Goal: Communication & Community: Answer question/provide support

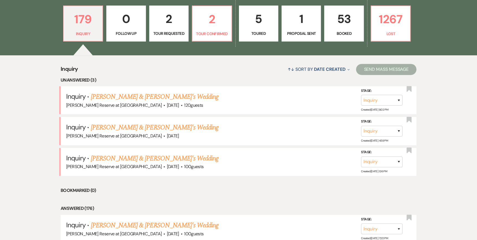
click at [172, 31] on p "Tour Requested" at bounding box center [169, 33] width 32 height 6
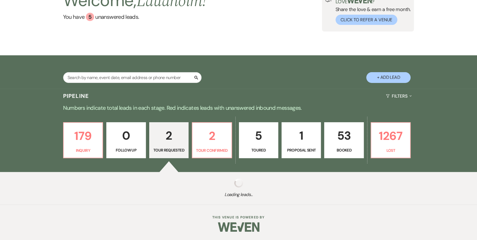
scroll to position [152, 0]
select select "2"
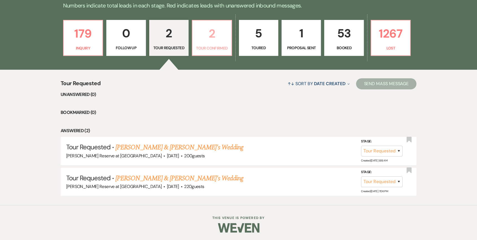
click at [216, 46] on p "Tour Confirmed" at bounding box center [212, 48] width 32 height 6
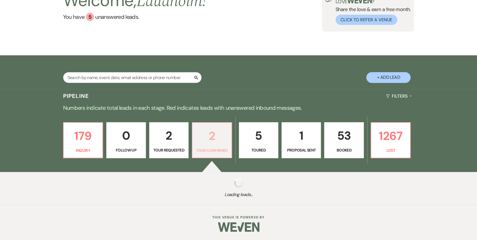
select select "4"
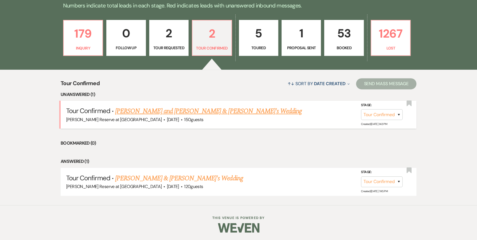
click at [158, 111] on link "[PERSON_NAME] and [PERSON_NAME] & [PERSON_NAME]'s Wedding" at bounding box center [208, 111] width 187 height 10
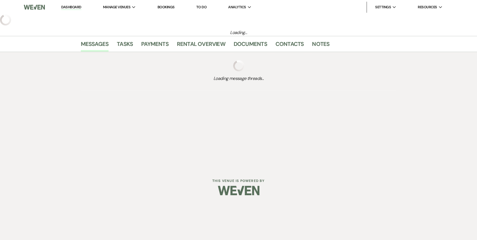
select select "4"
select select "5"
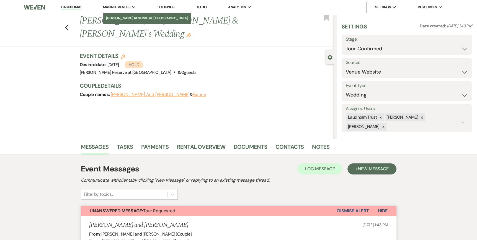
click at [120, 18] on li "[PERSON_NAME] Reserve at [GEOGRAPHIC_DATA]" at bounding box center [147, 18] width 82 height 6
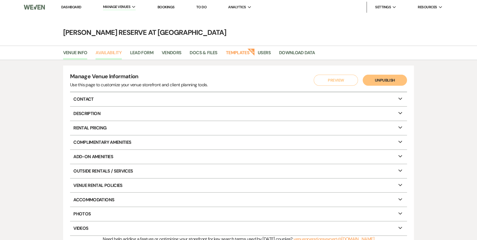
click at [104, 53] on link "Availability" at bounding box center [108, 54] width 26 height 11
select select "2"
select select "2026"
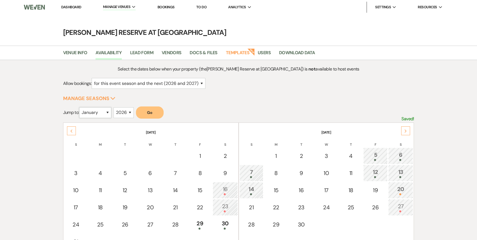
click at [110, 112] on select "January February March April May June July August September October November De…" at bounding box center [95, 112] width 32 height 11
select select "10"
click at [80, 107] on select "January February March April May June July August September October November De…" at bounding box center [95, 112] width 32 height 11
click at [146, 113] on button "Go" at bounding box center [150, 113] width 28 height 12
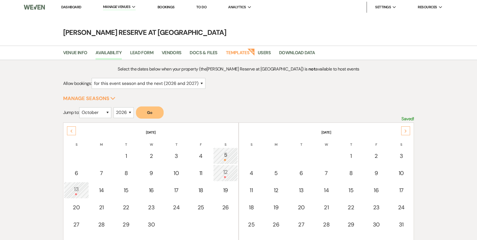
click at [69, 8] on link "Dashboard" at bounding box center [71, 7] width 20 height 5
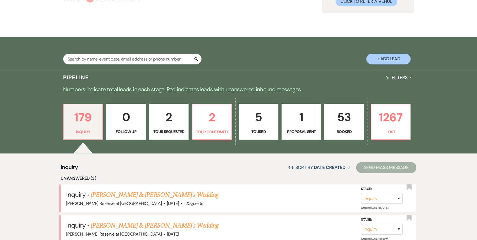
scroll to position [83, 0]
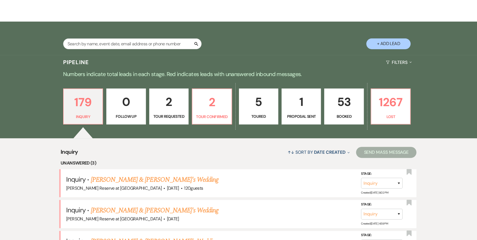
click at [258, 112] on link "5 Toured" at bounding box center [258, 107] width 39 height 36
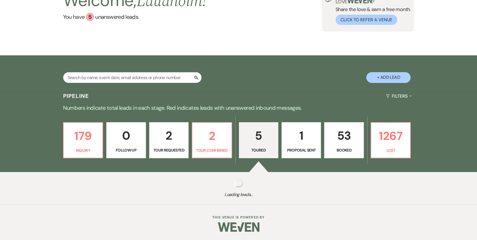
select select "5"
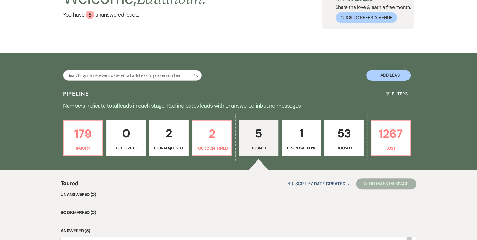
scroll to position [49, 0]
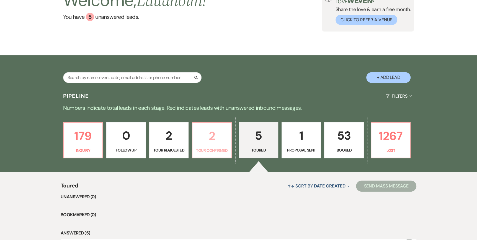
click at [210, 139] on p "2" at bounding box center [212, 136] width 32 height 19
select select "4"
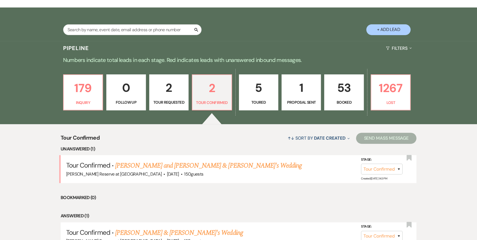
scroll to position [105, 0]
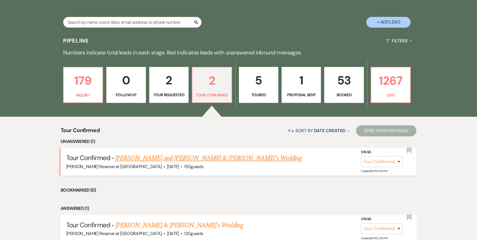
click at [174, 158] on link "[PERSON_NAME] and [PERSON_NAME] & [PERSON_NAME]'s Wedding" at bounding box center [208, 158] width 187 height 10
select select "4"
select select "5"
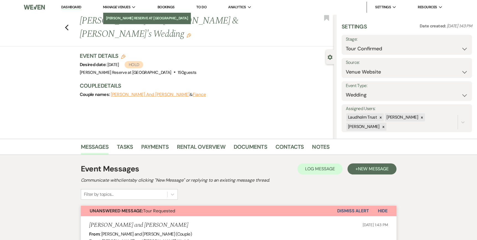
click at [122, 16] on li "[PERSON_NAME] Reserve at [GEOGRAPHIC_DATA]" at bounding box center [147, 18] width 82 height 6
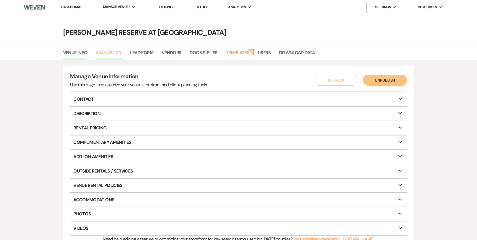
click at [113, 53] on link "Availability" at bounding box center [108, 54] width 26 height 11
select select "2"
select select "2026"
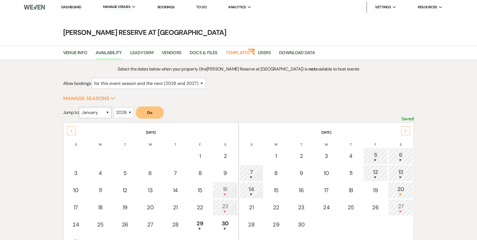
click at [109, 111] on select "January February March April May June July August September October November De…" at bounding box center [95, 112] width 32 height 11
select select "9"
click at [80, 107] on select "January February March April May June July August September October November De…" at bounding box center [95, 112] width 32 height 11
click at [151, 109] on button "Go" at bounding box center [150, 113] width 28 height 12
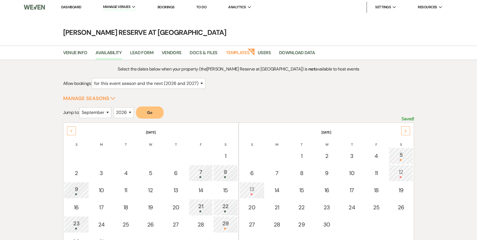
click at [76, 5] on link "Dashboard" at bounding box center [71, 7] width 20 height 5
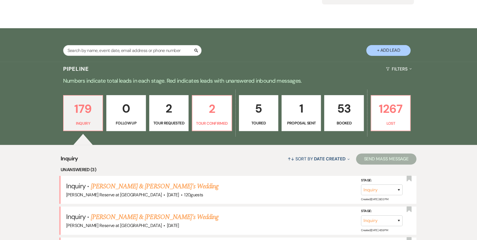
scroll to position [83, 0]
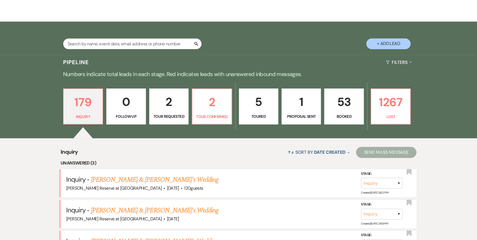
click at [253, 109] on p "5" at bounding box center [258, 102] width 32 height 19
select select "5"
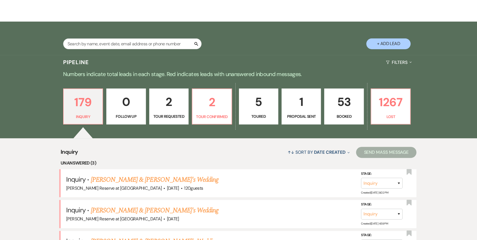
select select "5"
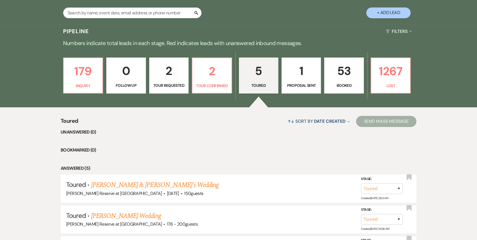
scroll to position [111, 0]
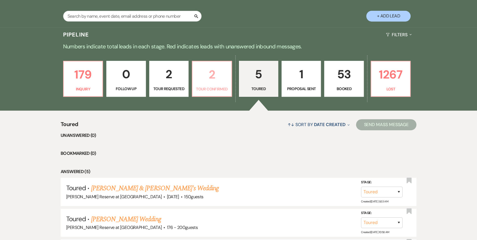
click at [214, 87] on p "Tour Confirmed" at bounding box center [212, 89] width 32 height 6
select select "4"
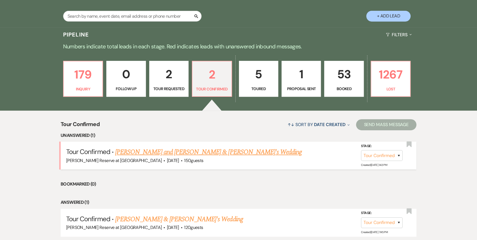
click at [184, 154] on link "[PERSON_NAME] and [PERSON_NAME] & [PERSON_NAME]'s Wedding" at bounding box center [208, 152] width 187 height 10
select select "4"
select select "5"
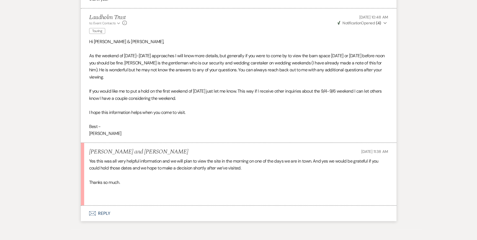
scroll to position [939, 0]
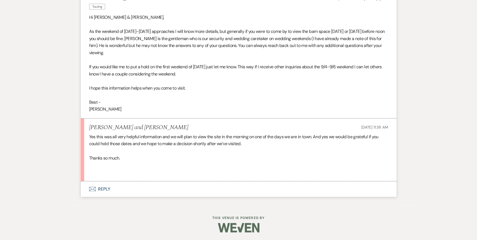
click at [94, 188] on icon "Envelope" at bounding box center [92, 189] width 7 height 4
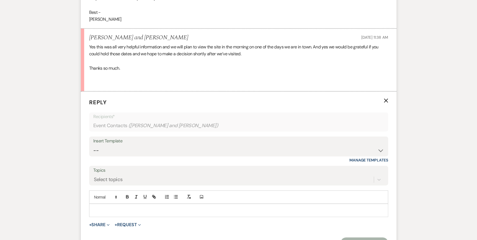
scroll to position [1044, 0]
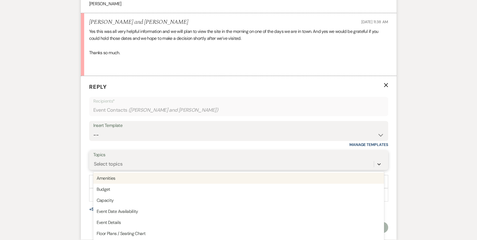
click at [377, 163] on div "option Amenities focused, 1 of 20. 20 results available. Use Up and Down to cho…" at bounding box center [238, 164] width 291 height 11
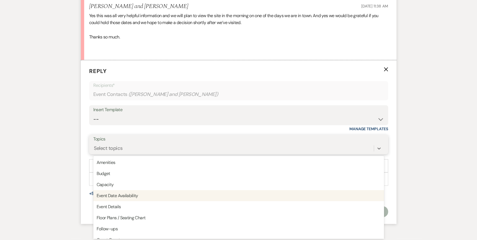
click at [290, 195] on div "Event Date Availability" at bounding box center [238, 195] width 291 height 11
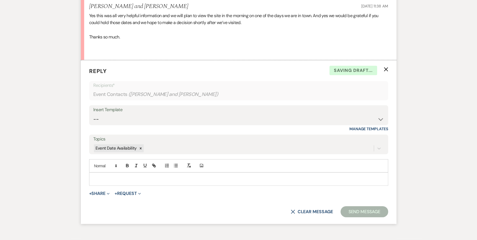
click at [97, 176] on p at bounding box center [239, 179] width 290 height 6
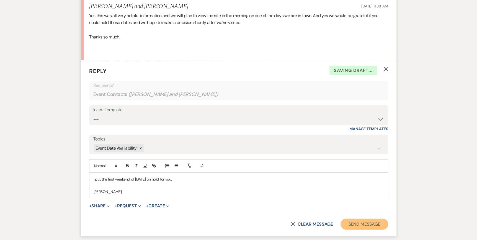
click at [363, 224] on button "Send Message" at bounding box center [363, 224] width 47 height 11
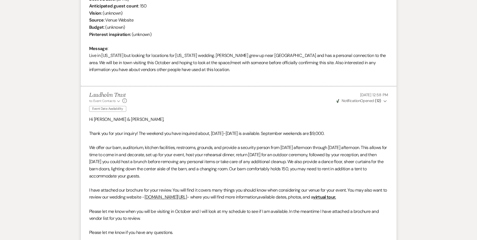
scroll to position [0, 0]
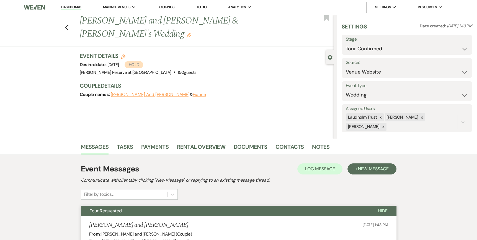
click at [65, 7] on link "Dashboard" at bounding box center [71, 7] width 20 height 5
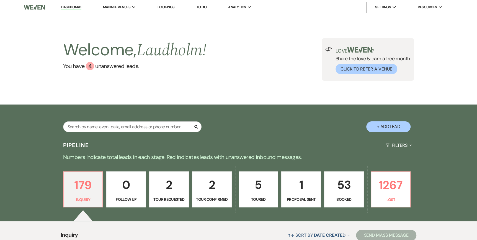
click at [260, 191] on p "5" at bounding box center [258, 185] width 32 height 19
select select "5"
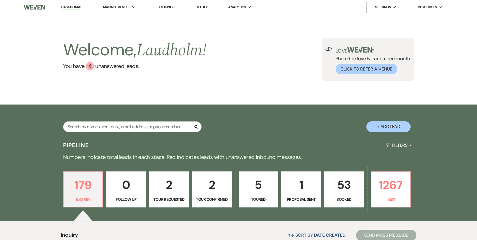
select select "5"
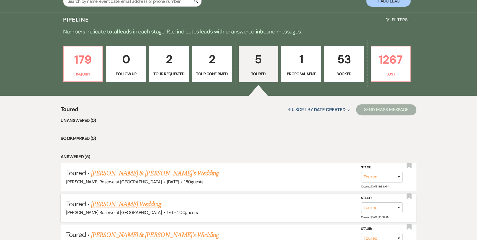
scroll to position [111, 0]
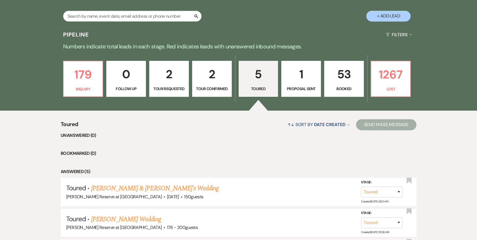
click at [214, 83] on p "2" at bounding box center [212, 74] width 32 height 19
select select "4"
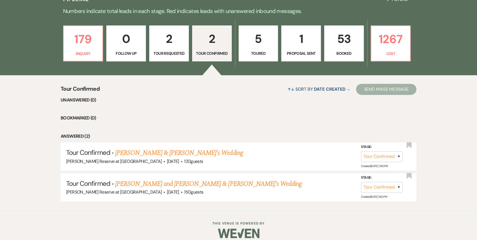
scroll to position [152, 0]
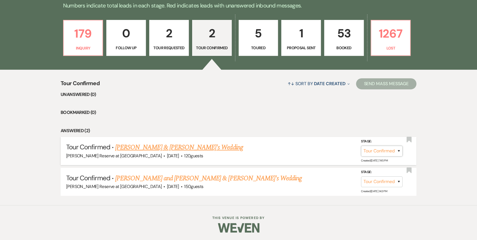
click at [397, 150] on select "Inquiry Follow Up Tour Requested Tour Confirmed Toured Proposal Sent Booked Lost" at bounding box center [382, 151] width 42 height 11
select select "5"
click at [361, 146] on select "Inquiry Follow Up Tour Requested Tour Confirmed Toured Proposal Sent Booked Lost" at bounding box center [382, 151] width 42 height 11
click at [394, 152] on button "Save" at bounding box center [391, 150] width 28 height 11
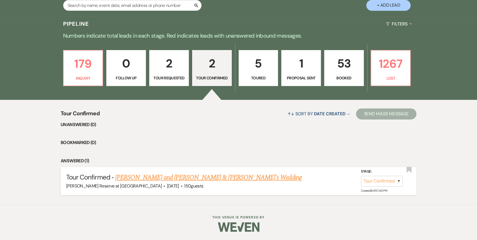
scroll to position [121, 0]
click at [174, 178] on link "[PERSON_NAME] and [PERSON_NAME] & [PERSON_NAME]'s Wedding" at bounding box center [208, 178] width 187 height 10
select select "4"
select select "5"
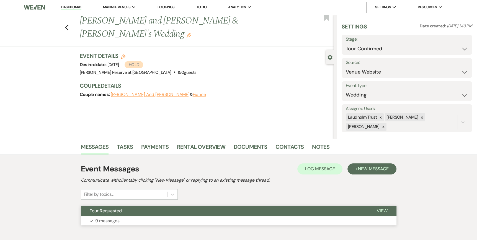
click at [384, 210] on span "View" at bounding box center [382, 211] width 11 height 6
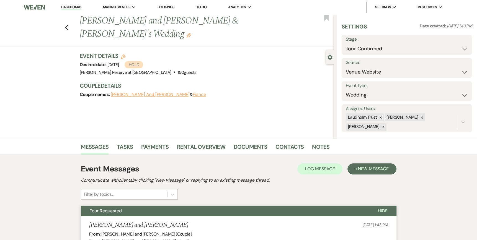
click at [72, 6] on link "Dashboard" at bounding box center [71, 7] width 20 height 5
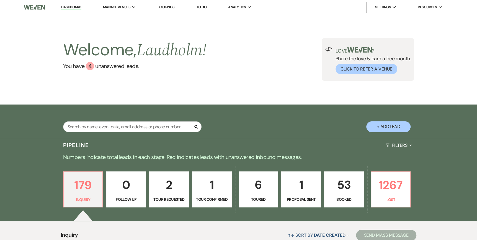
click at [175, 195] on link "2 Tour Requested" at bounding box center [169, 190] width 40 height 36
select select "2"
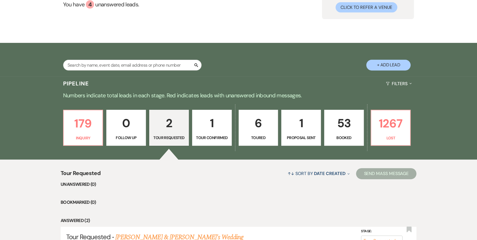
scroll to position [30, 0]
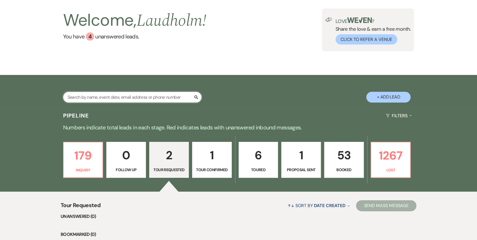
click at [74, 98] on input "text" at bounding box center [132, 97] width 138 height 11
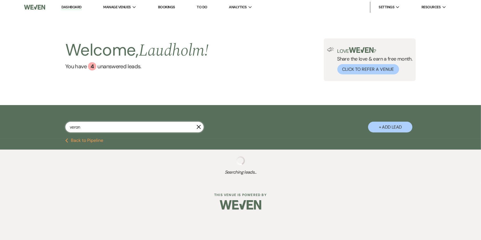
type input "veroni"
select select "8"
select select "5"
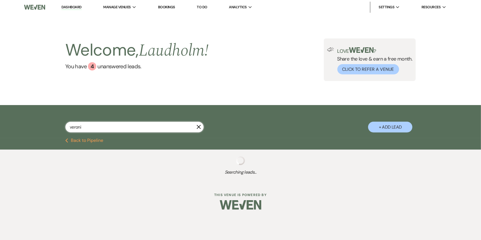
select select "8"
select select "1"
select select "8"
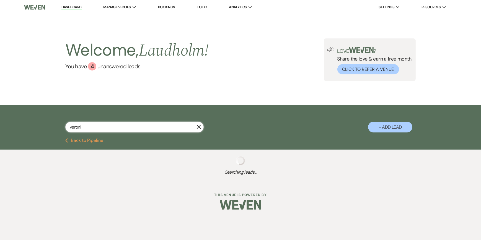
select select "8"
select select "10"
select select "8"
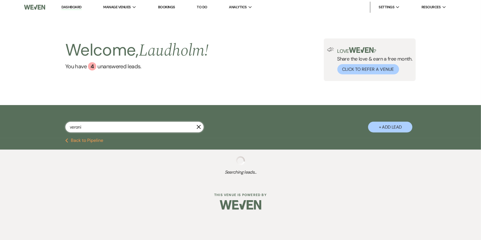
select select "8"
select select "9"
select select "8"
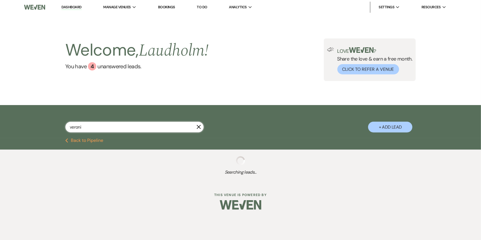
select select "8"
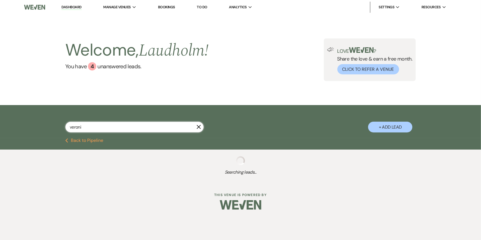
select select "8"
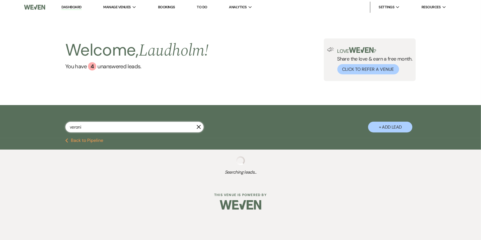
select select "8"
select select "5"
select select "8"
select select "5"
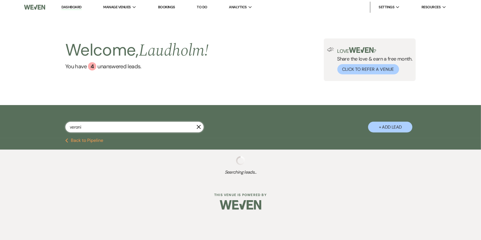
select select "8"
select select "5"
select select "8"
select select "5"
select select "8"
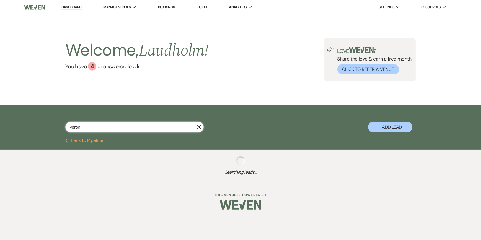
select select "5"
select select "8"
select select "10"
select select "8"
select select "10"
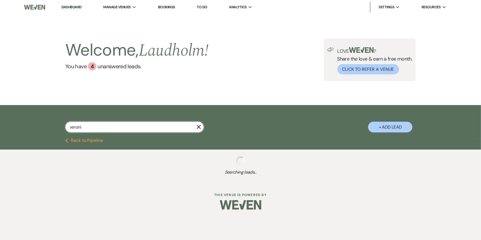
select select "8"
select select "5"
select select "8"
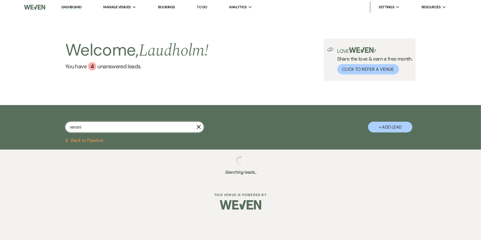
select select "5"
select select "8"
select select "6"
select select "8"
select select "5"
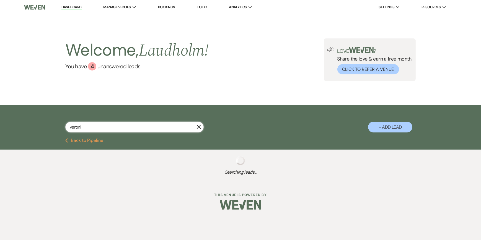
select select "8"
select select "5"
select select "8"
select select "5"
select select "8"
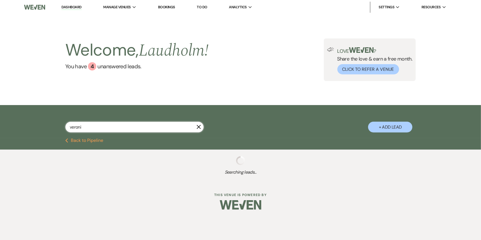
select select "5"
select select "8"
select select "5"
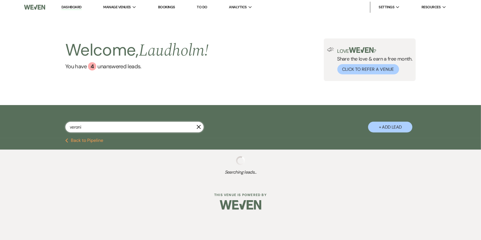
select select "8"
select select "5"
select select "8"
select select "5"
select select "8"
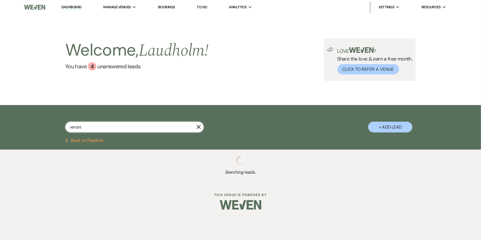
select select "8"
select select "5"
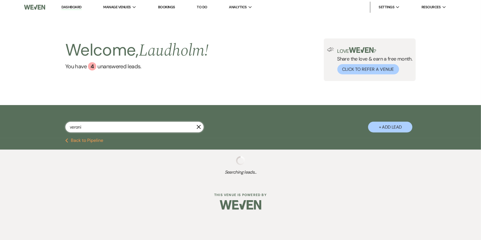
select select "8"
select select "5"
select select "8"
select select "7"
select select "8"
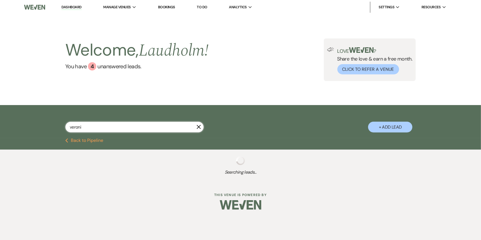
select select "8"
select select "5"
select select "8"
select select "5"
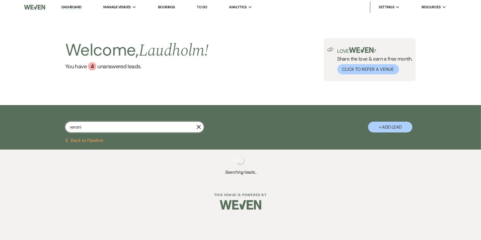
select select "8"
select select "5"
select select "8"
select select "10"
select select "8"
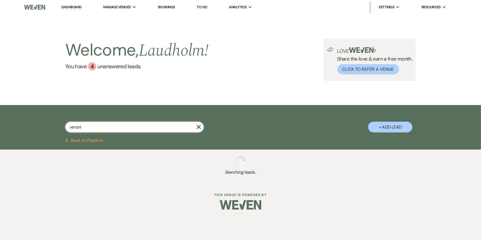
select select "5"
select select "8"
select select "5"
select select "8"
select select "5"
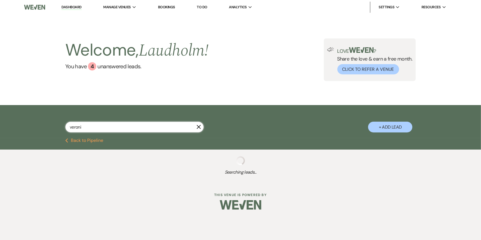
select select "8"
select select "5"
select select "8"
select select "5"
select select "8"
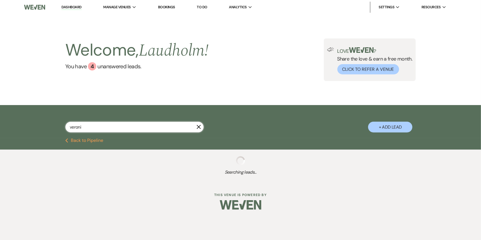
select select "8"
select select "5"
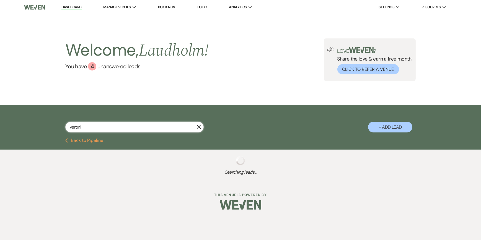
select select "8"
select select "5"
select select "8"
select select "5"
select select "8"
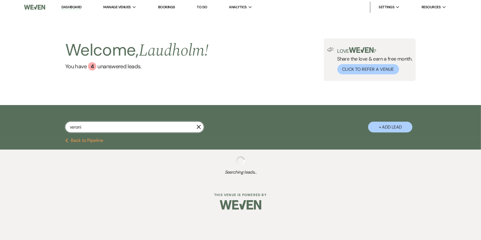
select select "5"
select select "8"
select select "5"
select select "8"
select select "5"
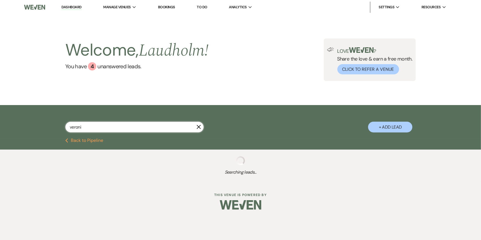
select select "8"
select select "5"
select select "8"
select select "5"
select select "8"
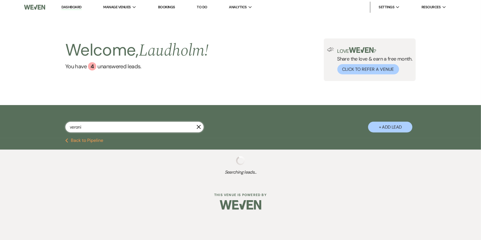
select select "8"
select select "5"
select select "8"
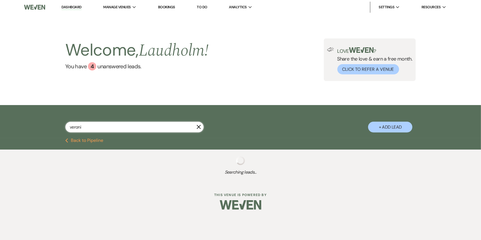
select select "8"
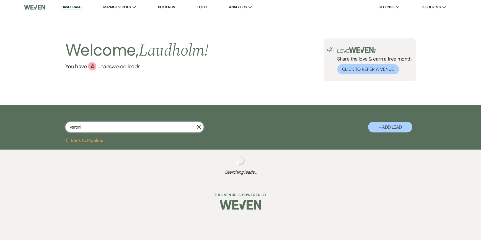
select select "8"
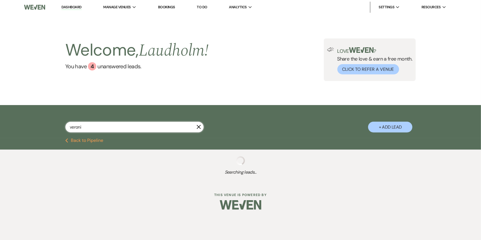
select select "8"
select select "1"
select select "8"
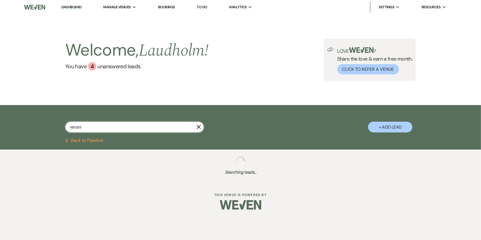
select select "8"
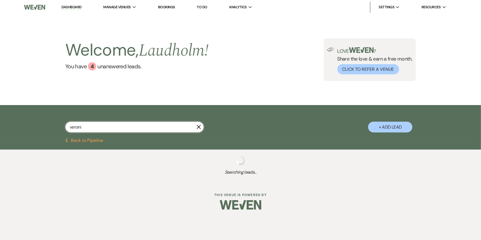
select select "8"
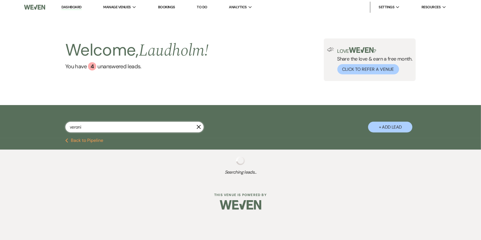
select select "8"
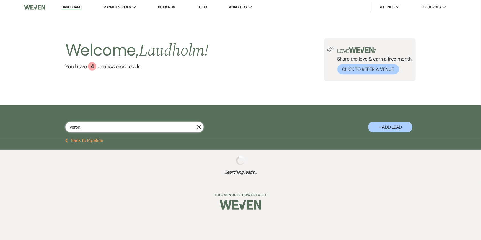
select select "8"
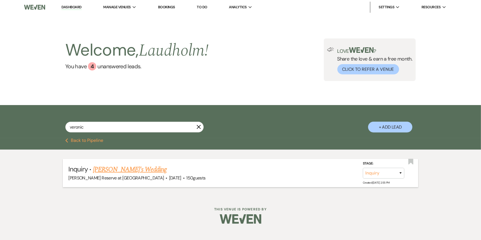
click at [120, 169] on link "[PERSON_NAME]'s Wedding" at bounding box center [130, 170] width 74 height 10
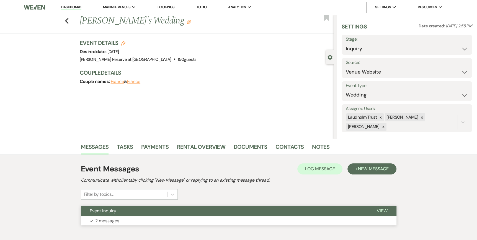
click at [382, 211] on span "View" at bounding box center [382, 211] width 11 height 6
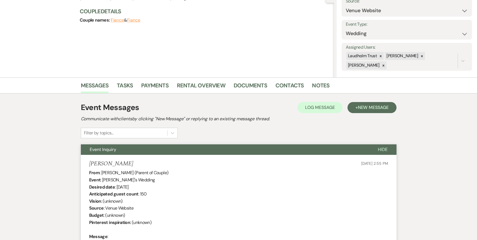
scroll to position [28, 0]
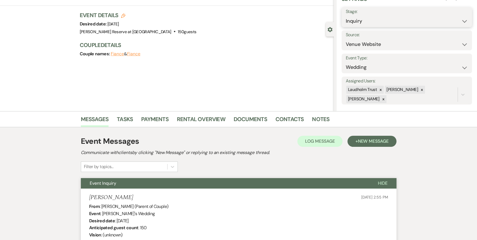
click at [458, 20] on select "Inquiry Follow Up Tour Requested Tour Confirmed Toured Proposal Sent Booked Lost" at bounding box center [407, 21] width 122 height 11
click at [346, 16] on select "Inquiry Follow Up Tour Requested Tour Confirmed Toured Proposal Sent Booked Lost" at bounding box center [407, 21] width 122 height 11
click at [451, 17] on button "Save" at bounding box center [458, 17] width 28 height 11
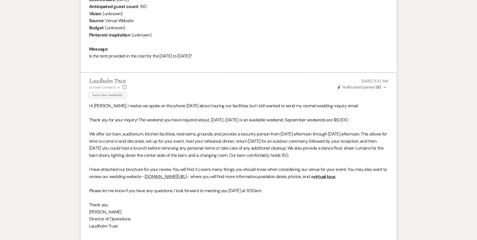
scroll to position [324, 0]
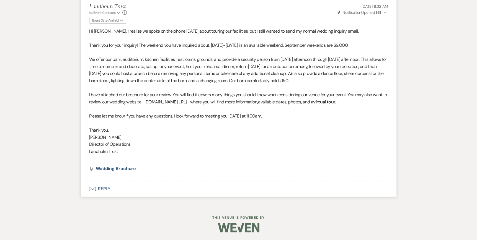
click at [92, 190] on icon "Envelope" at bounding box center [92, 189] width 7 height 4
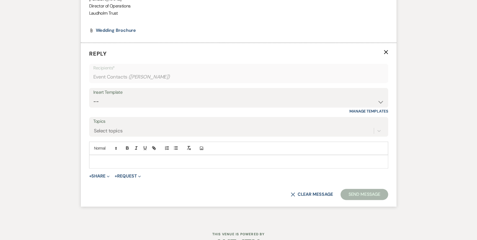
scroll to position [466, 0]
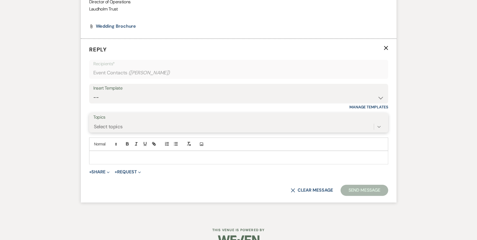
click at [377, 125] on icon at bounding box center [379, 127] width 6 height 6
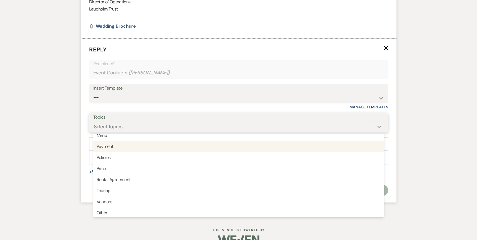
scroll to position [138, 0]
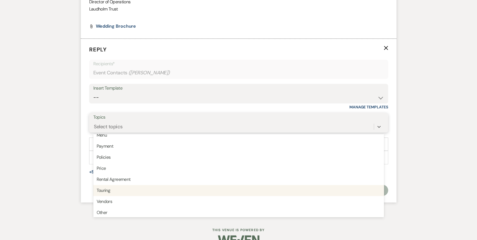
click at [108, 190] on div "Touring" at bounding box center [238, 190] width 291 height 11
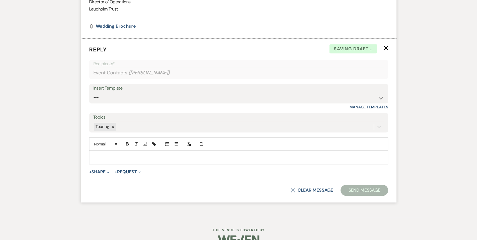
drag, startPoint x: 92, startPoint y: 154, endPoint x: 98, endPoint y: 156, distance: 6.5
click at [92, 155] on div at bounding box center [238, 157] width 298 height 13
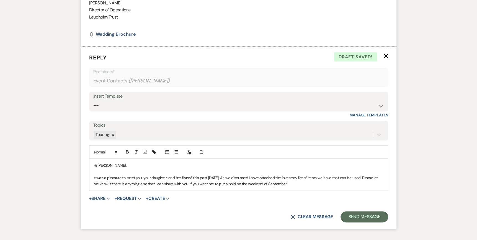
scroll to position [497, 0]
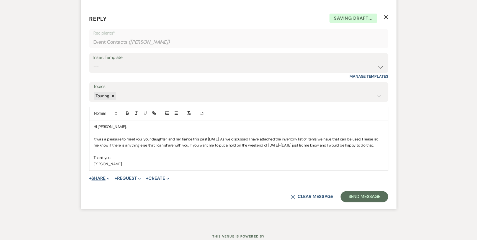
click at [106, 181] on button "+ Share Expand" at bounding box center [99, 178] width 21 height 4
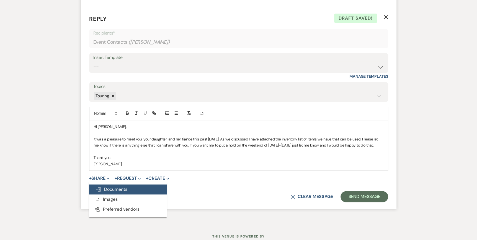
click at [136, 195] on button "Doc Upload Documents" at bounding box center [127, 190] width 77 height 10
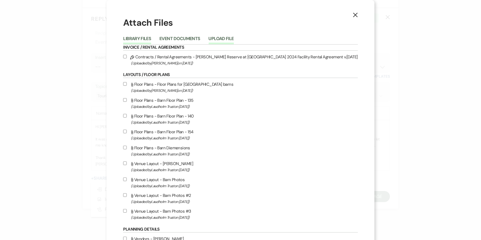
click at [234, 39] on button "Upload File" at bounding box center [221, 41] width 25 height 8
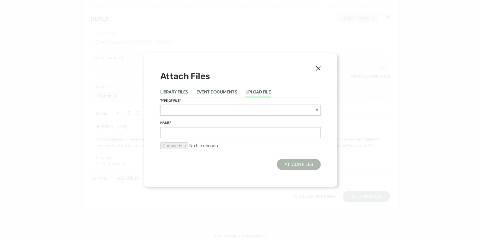
click at [168, 110] on select "Special Event Insurance Vendor Certificate of Insurance Contracts / Rental Agre…" at bounding box center [240, 110] width 161 height 11
click at [160, 105] on select "Special Event Insurance Vendor Certificate of Insurance Contracts / Rental Agre…" at bounding box center [240, 110] width 161 height 11
click at [167, 125] on label "Name*" at bounding box center [240, 123] width 161 height 6
click at [167, 127] on input "Name*" at bounding box center [240, 132] width 161 height 11
click at [165, 131] on input "Name*" at bounding box center [240, 132] width 161 height 11
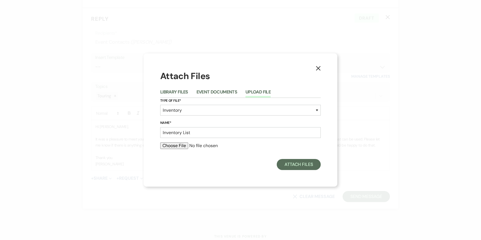
click at [177, 146] on input "file" at bounding box center [240, 146] width 161 height 7
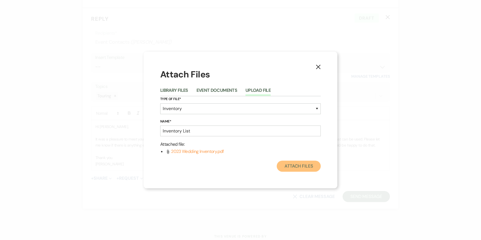
click at [303, 168] on button "Attach Files" at bounding box center [299, 166] width 44 height 11
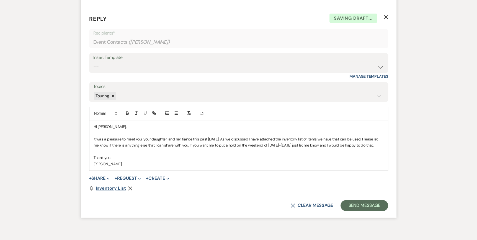
click at [113, 191] on span "Inventory List" at bounding box center [111, 188] width 30 height 6
click at [114, 191] on span "Inventory List" at bounding box center [111, 188] width 30 height 6
click at [130, 191] on icon "Remove" at bounding box center [130, 188] width 4 height 4
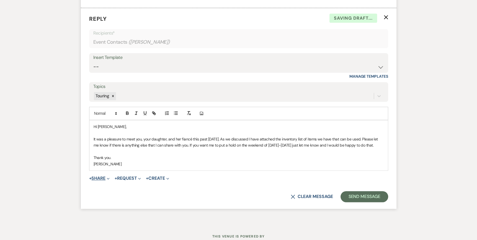
click at [109, 180] on use "button" at bounding box center [108, 179] width 2 height 2
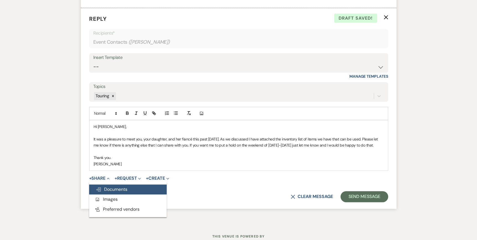
click at [108, 192] on span "Doc Upload Documents" at bounding box center [112, 190] width 32 height 6
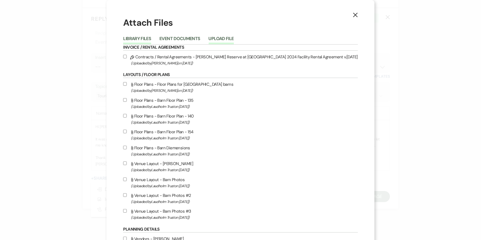
click at [234, 38] on button "Upload File" at bounding box center [221, 41] width 25 height 8
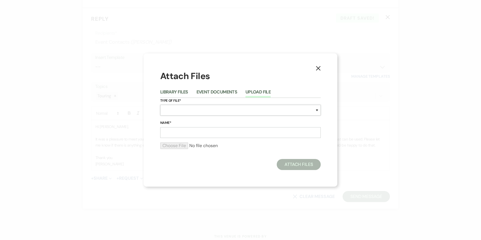
click at [165, 112] on select "Special Event Insurance Vendor Certificate of Insurance Contracts / Rental Agre…" at bounding box center [240, 110] width 161 height 11
click at [160, 105] on select "Special Event Insurance Vendor Certificate of Insurance Contracts / Rental Agre…" at bounding box center [240, 110] width 161 height 11
click at [176, 132] on input "Name*" at bounding box center [240, 132] width 161 height 11
click at [176, 144] on input "file" at bounding box center [240, 146] width 161 height 7
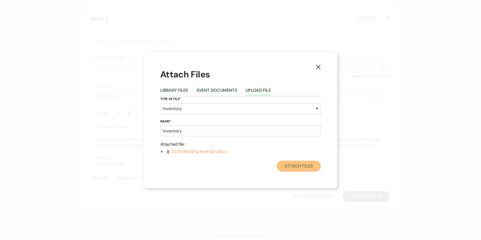
click at [299, 167] on button "Attach Files" at bounding box center [299, 166] width 44 height 11
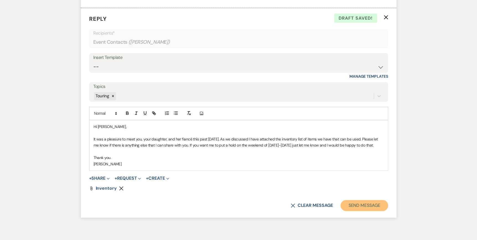
click at [361, 211] on button "Send Message" at bounding box center [363, 205] width 47 height 11
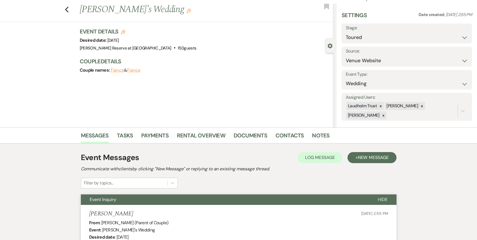
scroll to position [0, 0]
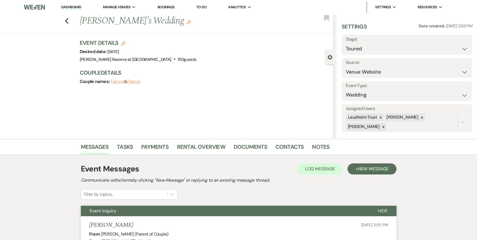
click at [71, 7] on link "Dashboard" at bounding box center [71, 7] width 20 height 5
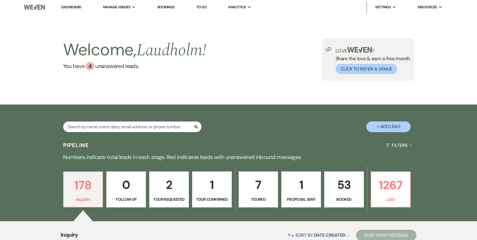
click at [170, 193] on p "2" at bounding box center [169, 185] width 32 height 19
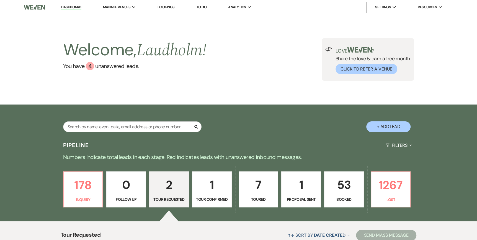
click at [259, 195] on link "7 Toured" at bounding box center [259, 190] width 40 height 36
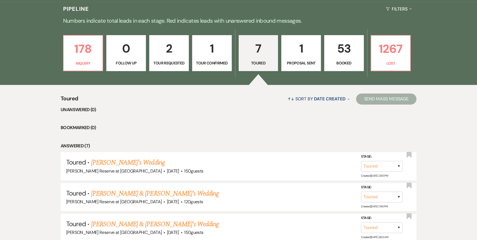
scroll to position [138, 0]
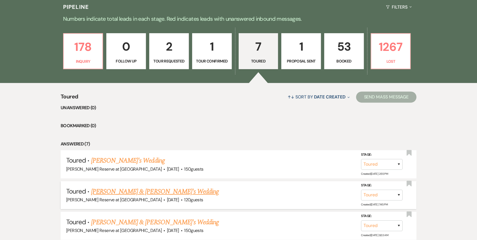
click at [133, 192] on link "[PERSON_NAME] & [PERSON_NAME]'s Wedding" at bounding box center [155, 192] width 128 height 10
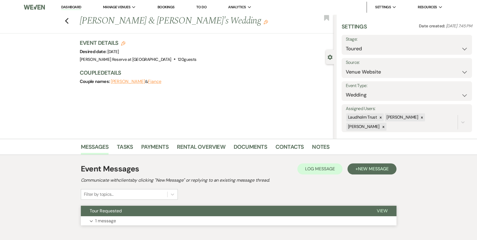
click at [385, 209] on span "View" at bounding box center [382, 211] width 11 height 6
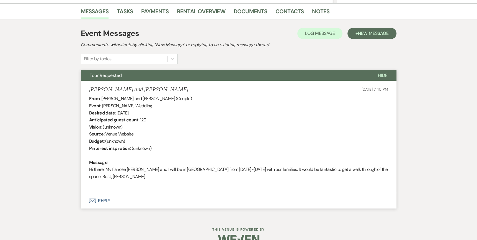
scroll to position [148, 0]
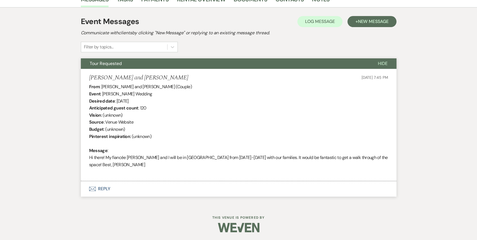
click at [91, 188] on icon "Envelope" at bounding box center [92, 189] width 7 height 4
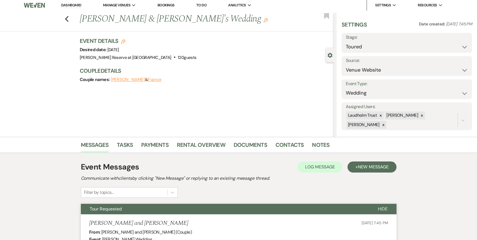
scroll to position [0, 0]
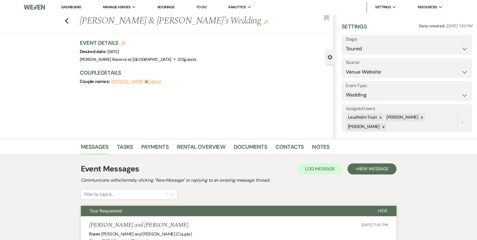
click at [61, 5] on link "Dashboard" at bounding box center [71, 7] width 20 height 5
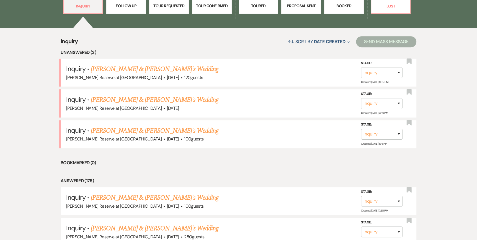
scroll to position [166, 0]
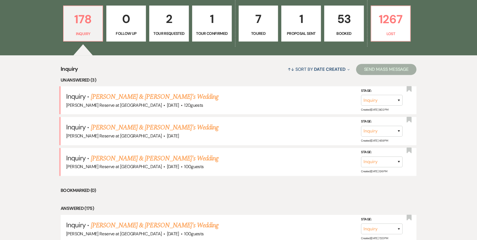
click at [177, 27] on p "2" at bounding box center [169, 19] width 32 height 19
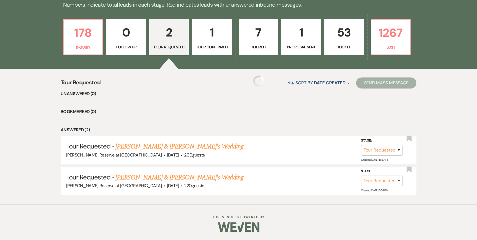
scroll to position [152, 0]
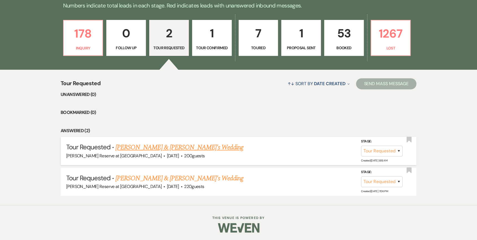
click at [151, 149] on link "[PERSON_NAME] & [PERSON_NAME]'s Wedding" at bounding box center [179, 148] width 128 height 10
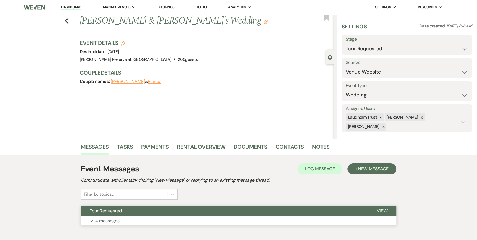
click at [380, 209] on span "View" at bounding box center [382, 211] width 11 height 6
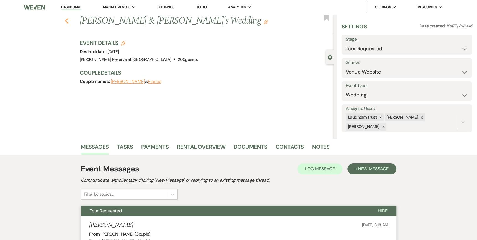
click at [68, 19] on icon "Previous" at bounding box center [67, 21] width 4 height 7
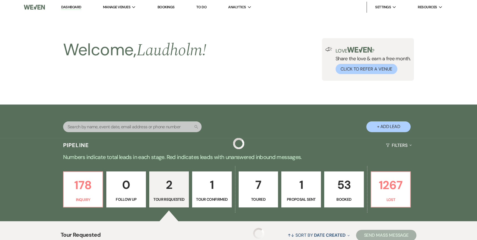
scroll to position [152, 0]
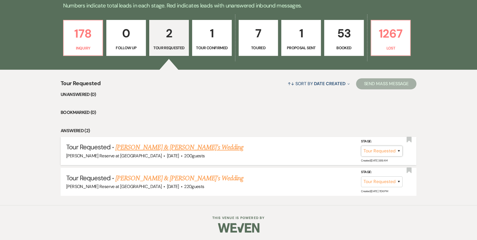
click at [399, 150] on select "Inquiry Follow Up Tour Requested Tour Confirmed Toured Proposal Sent Booked Lost" at bounding box center [382, 151] width 42 height 11
click at [361, 146] on select "Inquiry Follow Up Tour Requested Tour Confirmed Toured Proposal Sent Booked Lost" at bounding box center [382, 151] width 42 height 11
click at [388, 150] on button "Save" at bounding box center [391, 150] width 28 height 11
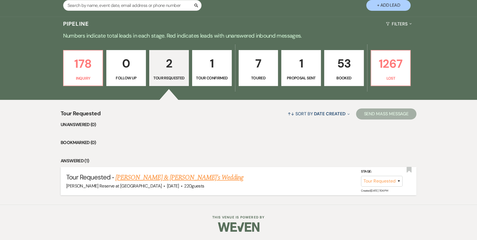
scroll to position [121, 0]
click at [170, 178] on link "[PERSON_NAME] & [PERSON_NAME]'s Wedding" at bounding box center [179, 178] width 128 height 10
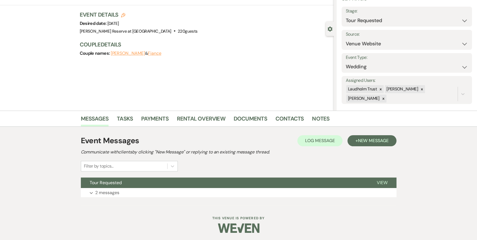
scroll to position [29, 0]
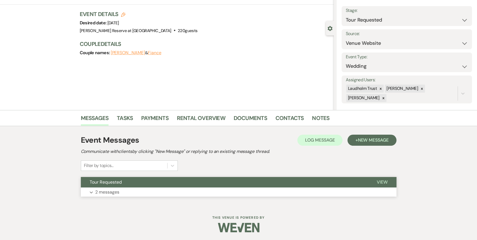
click at [381, 182] on span "View" at bounding box center [382, 182] width 11 height 6
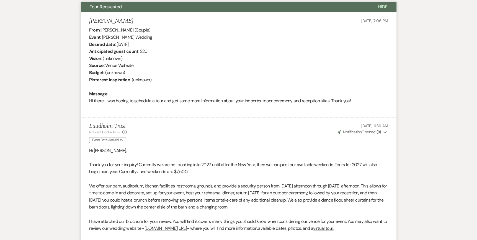
scroll to position [0, 0]
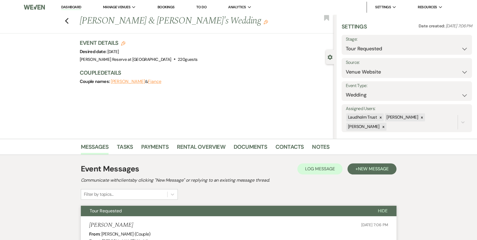
click at [67, 7] on link "Dashboard" at bounding box center [71, 7] width 20 height 5
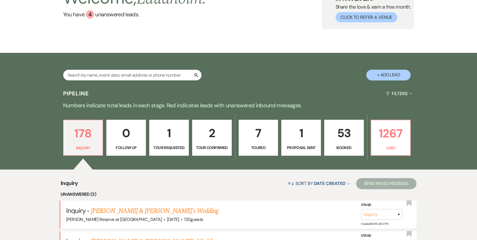
scroll to position [55, 0]
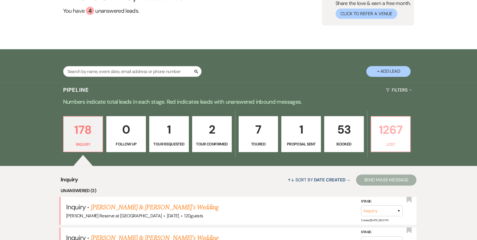
click at [385, 138] on p "1267" at bounding box center [390, 130] width 32 height 19
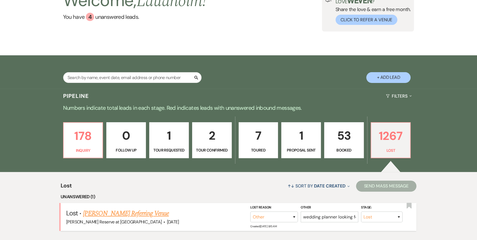
scroll to position [55, 0]
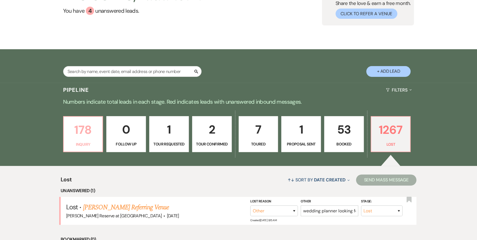
click at [79, 139] on p "178" at bounding box center [83, 130] width 32 height 19
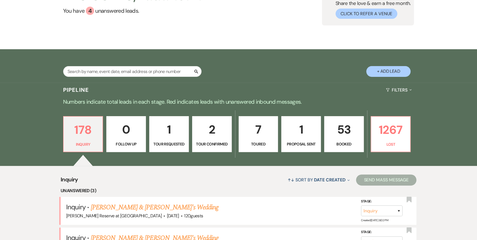
click at [211, 143] on p "Tour Confirmed" at bounding box center [212, 144] width 32 height 6
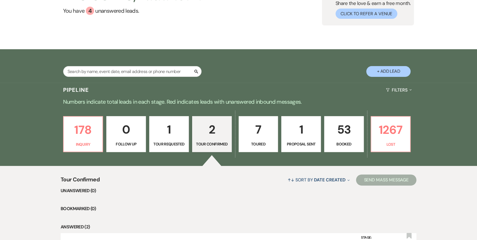
click at [260, 142] on p "Toured" at bounding box center [258, 144] width 32 height 6
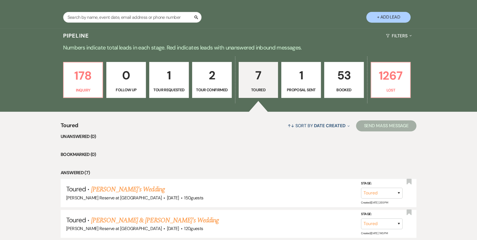
scroll to position [111, 0]
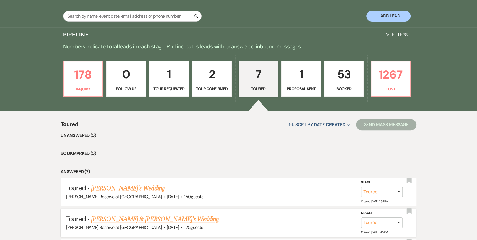
click at [139, 220] on link "[PERSON_NAME] & [PERSON_NAME]'s Wedding" at bounding box center [155, 219] width 128 height 10
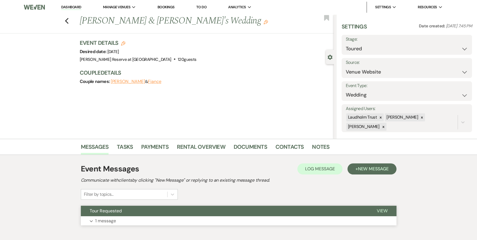
click at [377, 209] on span "View" at bounding box center [382, 211] width 11 height 6
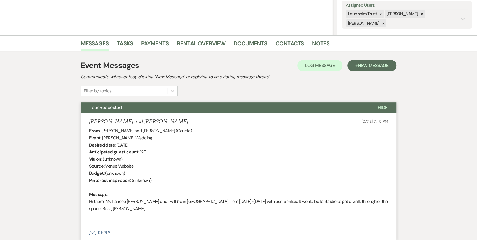
scroll to position [148, 0]
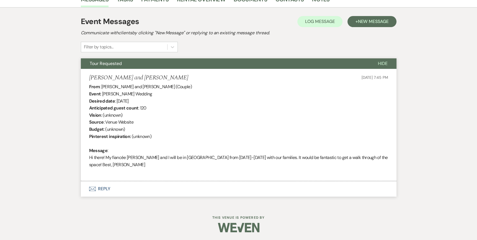
click at [92, 189] on icon "Envelope" at bounding box center [92, 189] width 7 height 4
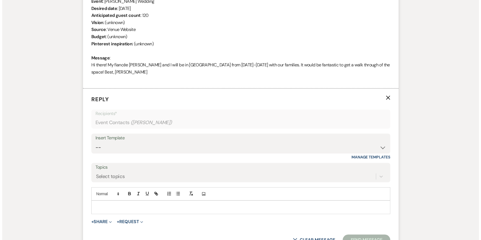
scroll to position [290, 0]
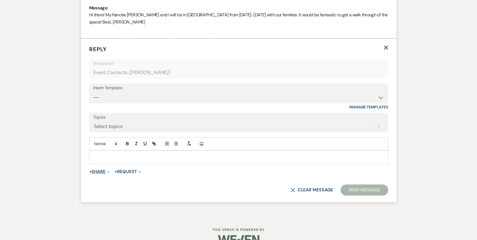
click at [110, 172] on icon "Expand" at bounding box center [108, 172] width 3 height 3
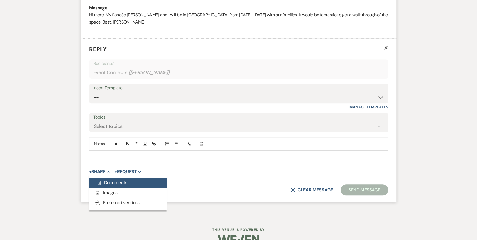
click at [108, 183] on span "Doc Upload Documents" at bounding box center [112, 183] width 32 height 6
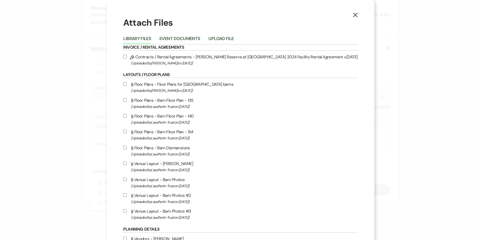
click at [127, 100] on input "Attach File Floor Plans - Barn Floor Plan - 135 (Uploaded by Laudholm Trust on …" at bounding box center [125, 100] width 4 height 4
click at [127, 115] on input "Attach File Floor Plans - Barn Floor Plan - 140 (Uploaded by Laudholm Trust on …" at bounding box center [125, 116] width 4 height 4
click at [127, 131] on input "Attach File Floor Plans - Barn Floor Plan - 154 (Uploaded by Laudholm Trust on …" at bounding box center [125, 132] width 4 height 4
click at [234, 39] on button "Upload File" at bounding box center [221, 41] width 25 height 8
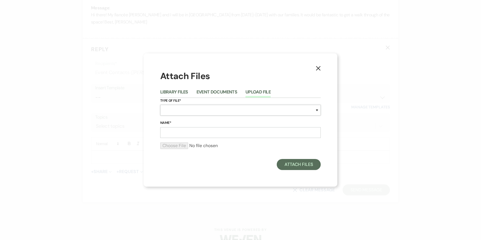
click at [170, 110] on select "Special Event Insurance Vendor Certificate of Insurance Contracts / Rental Agre…" at bounding box center [240, 110] width 161 height 11
click at [160, 105] on select "Special Event Insurance Vendor Certificate of Insurance Contracts / Rental Agre…" at bounding box center [240, 110] width 161 height 11
click at [170, 130] on input "Name*" at bounding box center [240, 132] width 161 height 11
click at [168, 147] on input "file" at bounding box center [240, 146] width 161 height 7
click at [256, 91] on button "Upload File" at bounding box center [257, 94] width 25 height 8
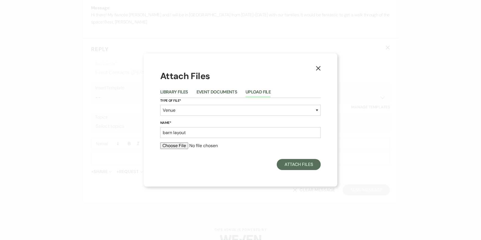
click at [263, 90] on button "Upload File" at bounding box center [257, 94] width 25 height 8
click at [182, 146] on input "file" at bounding box center [240, 146] width 161 height 7
click at [218, 91] on button "Event Documents" at bounding box center [216, 94] width 41 height 8
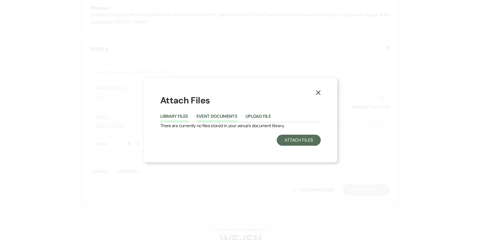
click at [170, 117] on button "Library Files" at bounding box center [174, 118] width 28 height 8
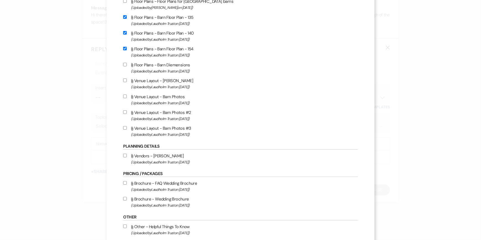
scroll to position [166, 0]
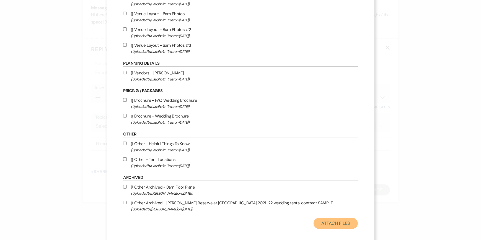
click at [320, 224] on button "Attach Files" at bounding box center [336, 223] width 44 height 11
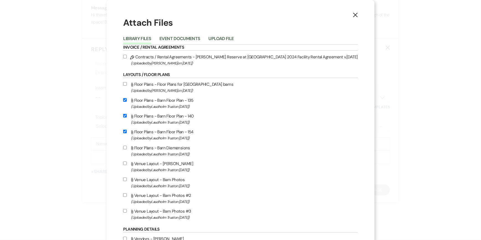
scroll to position [172, 0]
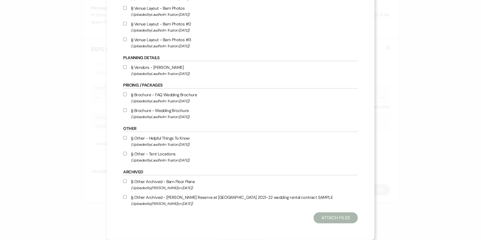
click at [391, 187] on div "X Attach Files Library Files Event Documents Upload File Invoice / Rental Agree…" at bounding box center [240, 120] width 481 height 240
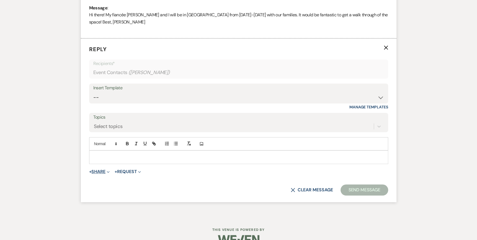
click at [105, 170] on button "+ Share Expand" at bounding box center [99, 172] width 21 height 4
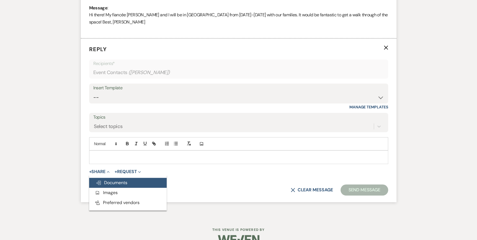
click at [107, 182] on span "Doc Upload Documents" at bounding box center [112, 183] width 32 height 6
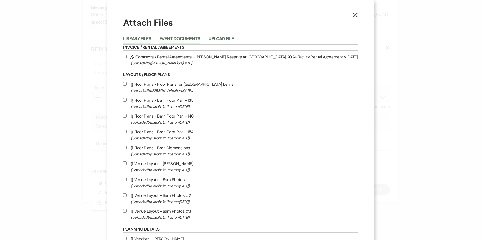
click at [200, 37] on button "Event Documents" at bounding box center [179, 41] width 41 height 8
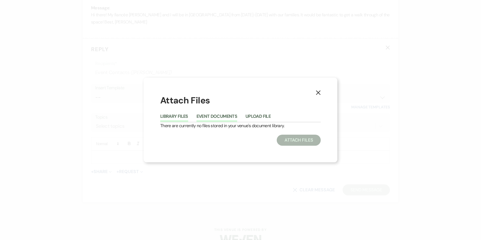
click at [178, 116] on button "Library Files" at bounding box center [174, 118] width 28 height 8
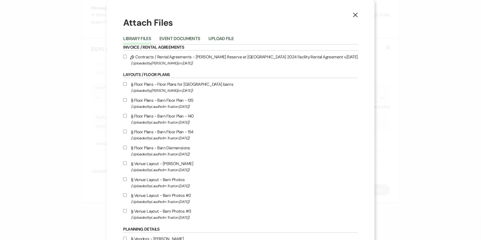
click at [127, 99] on input "Attach File Floor Plans - Barn Floor Plan - 135 (Uploaded by Laudholm Trust on …" at bounding box center [125, 100] width 4 height 4
click at [127, 116] on input "Attach File Floor Plans - Barn Floor Plan - 140 (Uploaded by Laudholm Trust on …" at bounding box center [125, 116] width 4 height 4
click at [127, 132] on input "Attach File Floor Plans - Barn Floor Plan - 154 (Uploaded by Laudholm Trust on …" at bounding box center [125, 132] width 4 height 4
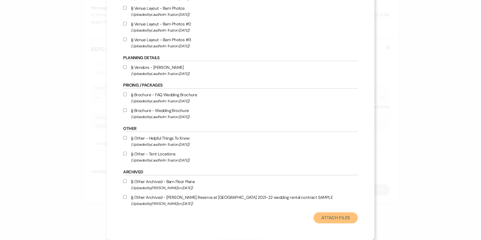
click at [314, 218] on button "Attach Files" at bounding box center [336, 218] width 44 height 11
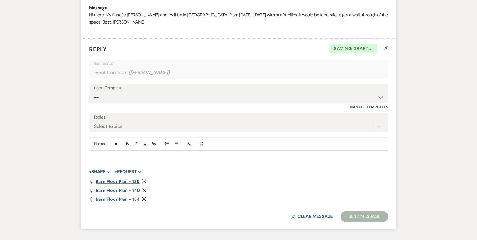
click at [109, 180] on span "Barn Floor Plan - 135" at bounding box center [118, 182] width 44 height 6
click at [120, 191] on span "Barn Floor Plan - 140" at bounding box center [118, 191] width 44 height 6
click at [468, 63] on div "Messages Tasks Payments Rental Overview Documents Contacts Notes Event Messages…" at bounding box center [238, 46] width 477 height 395
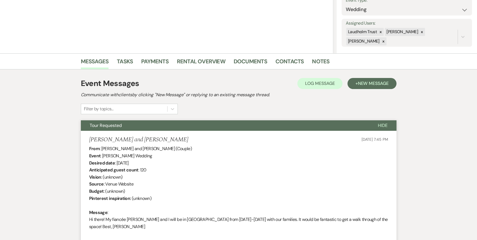
scroll to position [0, 0]
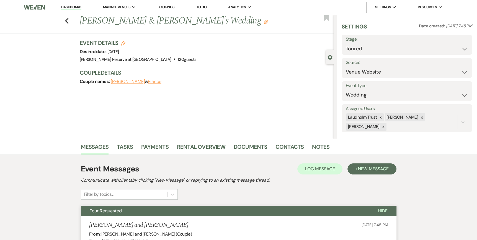
click at [70, 7] on link "Dashboard" at bounding box center [71, 7] width 20 height 5
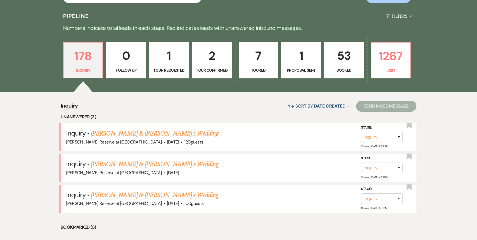
scroll to position [138, 0]
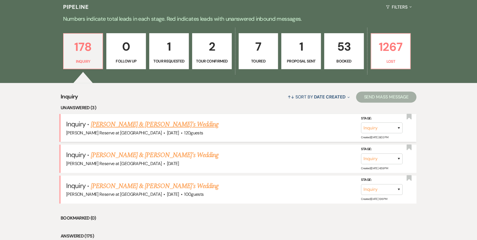
click at [133, 124] on link "[PERSON_NAME] & [PERSON_NAME]'s Wedding" at bounding box center [155, 125] width 128 height 10
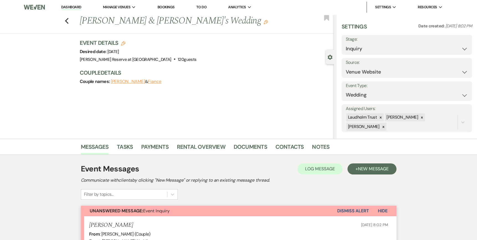
click at [70, 7] on link "Dashboard" at bounding box center [71, 7] width 20 height 5
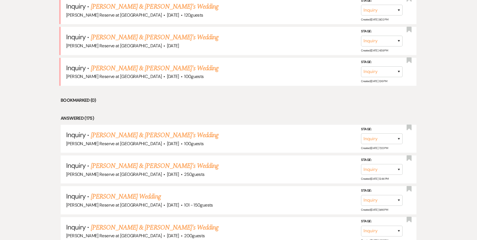
scroll to position [277, 0]
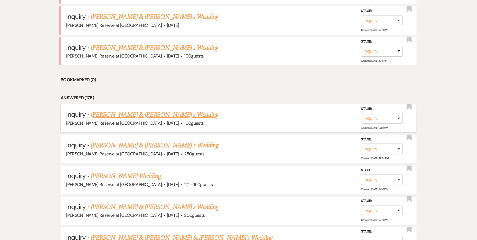
click at [130, 113] on link "[PERSON_NAME] & [PERSON_NAME]'s Wedding" at bounding box center [155, 115] width 128 height 10
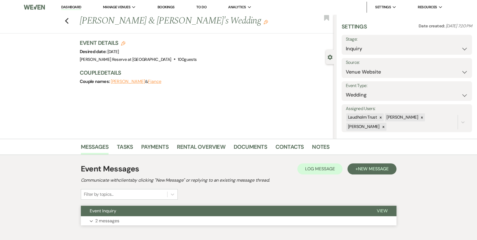
click at [381, 208] on span "View" at bounding box center [382, 211] width 11 height 6
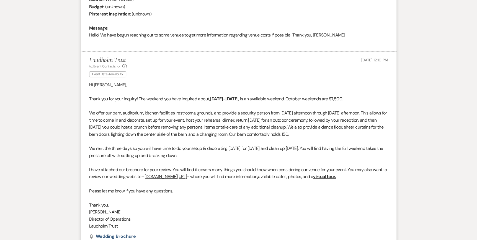
scroll to position [277, 0]
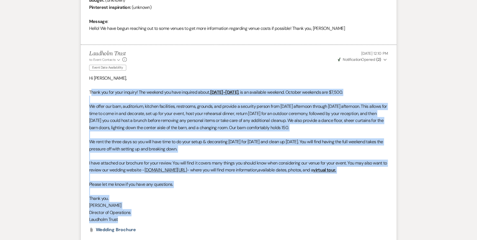
drag, startPoint x: 98, startPoint y: 91, endPoint x: 332, endPoint y: 221, distance: 267.7
click at [332, 221] on div "Hi [PERSON_NAME], Thank you for your inquiry! The weekend you have inquired abo…" at bounding box center [238, 149] width 299 height 149
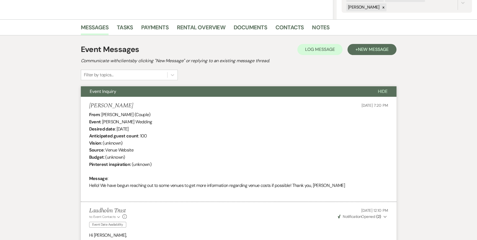
scroll to position [0, 0]
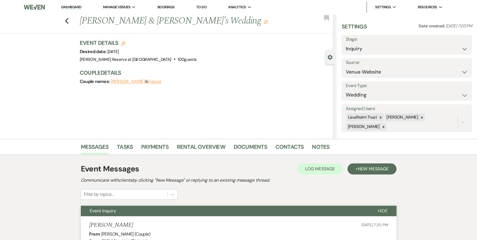
click at [69, 6] on link "Dashboard" at bounding box center [71, 7] width 20 height 5
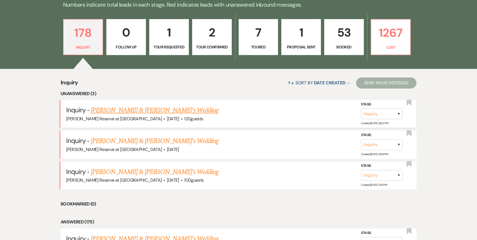
scroll to position [166, 0]
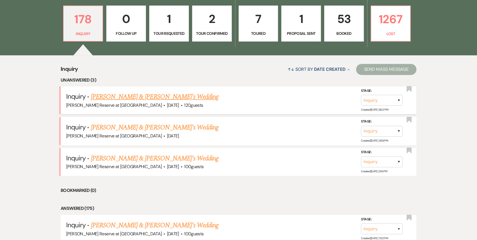
click at [130, 97] on link "[PERSON_NAME] & [PERSON_NAME]'s Wedding" at bounding box center [155, 97] width 128 height 10
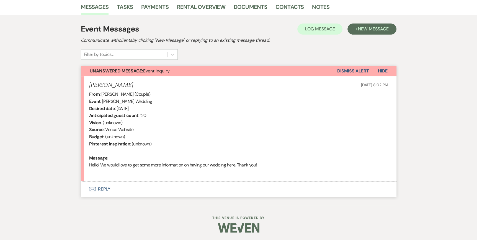
scroll to position [141, 0]
click at [90, 188] on icon "Envelope" at bounding box center [92, 189] width 7 height 4
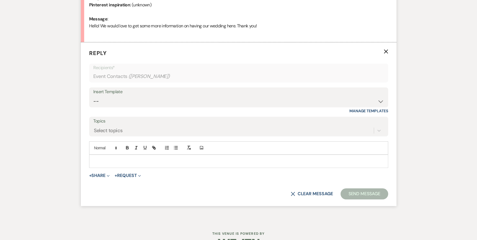
scroll to position [283, 0]
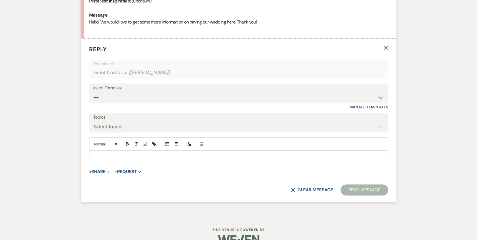
click at [93, 154] on div at bounding box center [238, 157] width 298 height 13
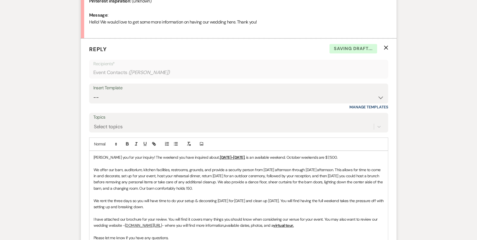
click at [92, 156] on div "[PERSON_NAME] you for your inquiry! The weekend you have inquired about, [DATE]…" at bounding box center [238, 216] width 298 height 131
click at [92, 155] on div "Thank you for your inquiry! The weekend you have inquired about, [DATE]-[DATE] …" at bounding box center [238, 216] width 298 height 131
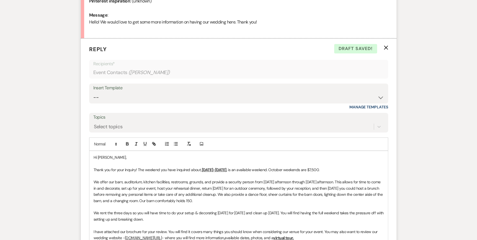
drag, startPoint x: 234, startPoint y: 170, endPoint x: 202, endPoint y: 170, distance: 32.4
click at [202, 170] on u "[DATE]-[DATE]" at bounding box center [214, 169] width 25 height 5
drag, startPoint x: 220, startPoint y: 169, endPoint x: 237, endPoint y: 183, distance: 22.0
click at [220, 169] on u "[DATE]-[DATE]" at bounding box center [214, 169] width 25 height 5
drag, startPoint x: 323, startPoint y: 167, endPoint x: 235, endPoint y: 170, distance: 88.0
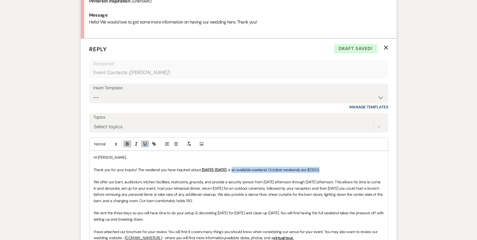
click at [235, 170] on p "Thank you for your inquiry! The weekend you have inquired about, [DATE]-[DATE] …" at bounding box center [239, 170] width 290 height 6
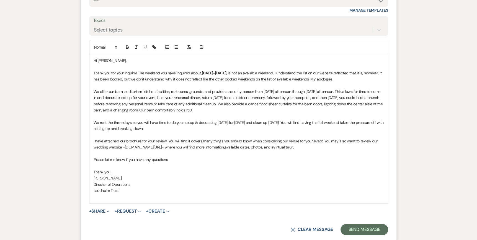
scroll to position [394, 0]
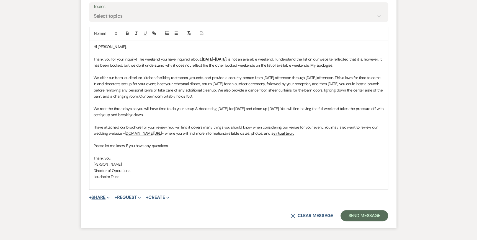
click at [110, 197] on icon "Expand" at bounding box center [108, 197] width 3 height 3
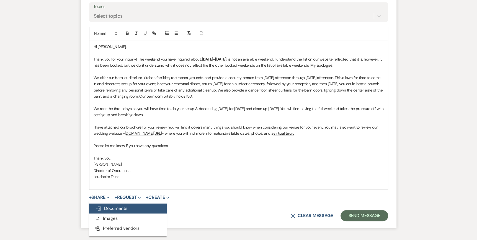
click at [107, 209] on span "Doc Upload Documents" at bounding box center [112, 209] width 32 height 6
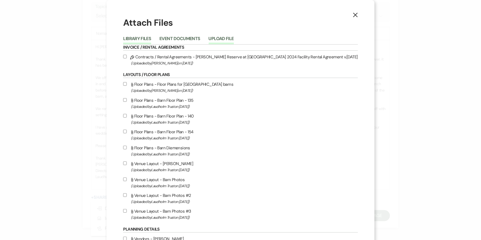
click at [234, 38] on button "Upload File" at bounding box center [221, 41] width 25 height 8
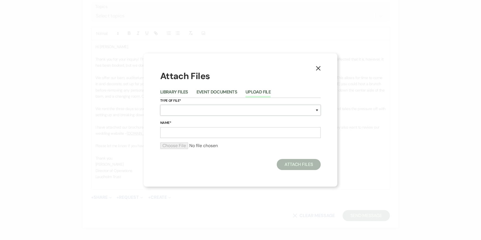
click at [170, 110] on select "Special Event Insurance Vendor Certificate of Insurance Contracts / Rental Agre…" at bounding box center [240, 110] width 161 height 11
click at [160, 105] on select "Special Event Insurance Vendor Certificate of Insurance Contracts / Rental Agre…" at bounding box center [240, 110] width 161 height 11
click at [172, 132] on input "Name*" at bounding box center [240, 132] width 161 height 11
click at [170, 147] on input "file" at bounding box center [240, 146] width 161 height 7
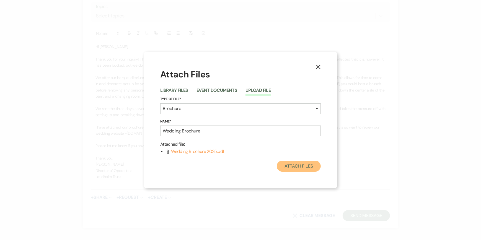
click at [297, 164] on button "Attach Files" at bounding box center [299, 166] width 44 height 11
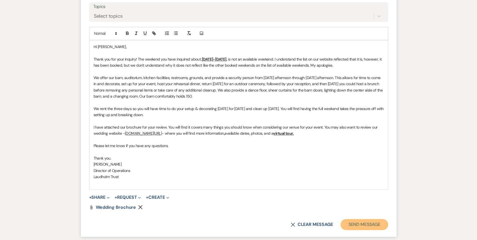
click at [361, 226] on button "Send Message" at bounding box center [363, 224] width 47 height 11
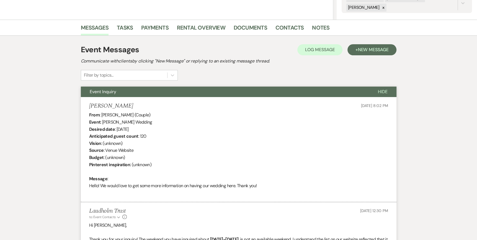
scroll to position [0, 0]
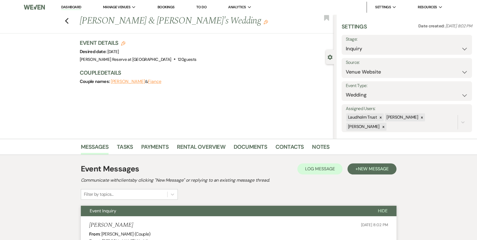
click at [64, 7] on link "Dashboard" at bounding box center [71, 7] width 20 height 5
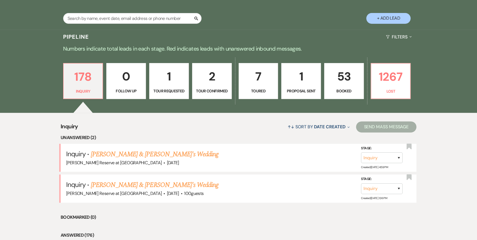
scroll to position [111, 0]
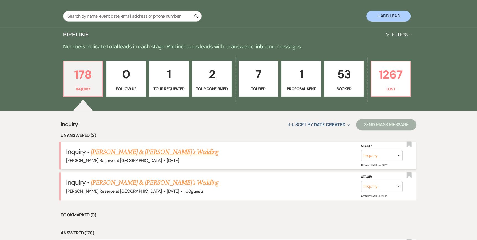
click at [128, 152] on link "[PERSON_NAME] & [PERSON_NAME]'s Wedding" at bounding box center [155, 152] width 128 height 10
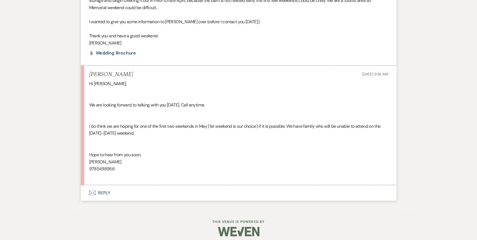
scroll to position [733, 0]
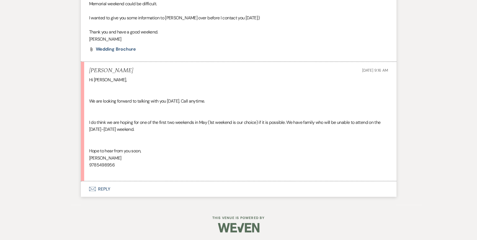
click at [93, 188] on icon "Envelope" at bounding box center [92, 189] width 7 height 4
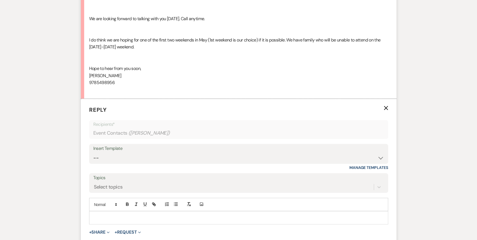
scroll to position [875, 0]
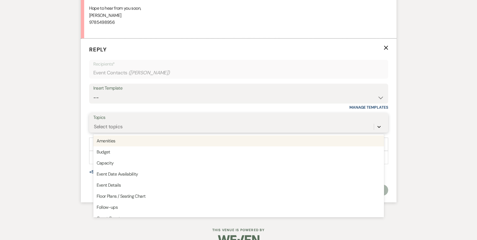
click at [379, 125] on icon at bounding box center [379, 127] width 6 height 6
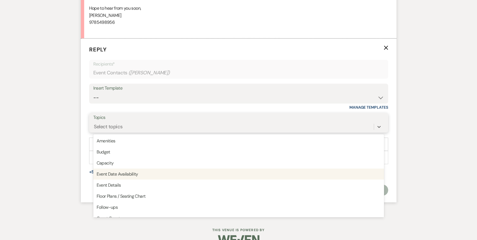
click at [172, 178] on div "Event Date Availability" at bounding box center [238, 174] width 291 height 11
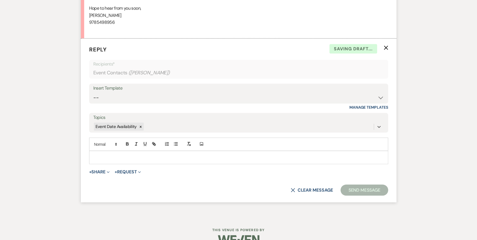
click at [92, 154] on div at bounding box center [238, 157] width 298 height 13
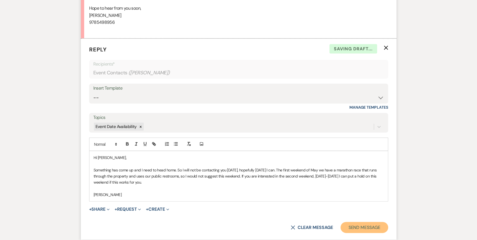
click at [360, 227] on button "Send Message" at bounding box center [363, 227] width 47 height 11
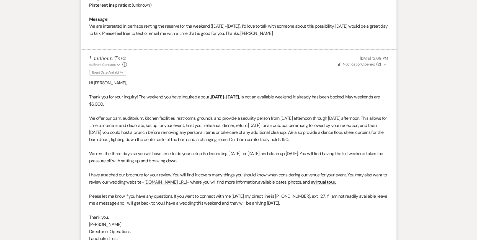
scroll to position [0, 0]
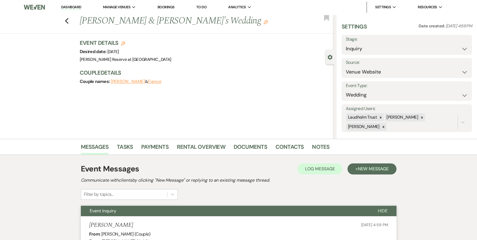
click at [73, 7] on link "Dashboard" at bounding box center [71, 7] width 20 height 5
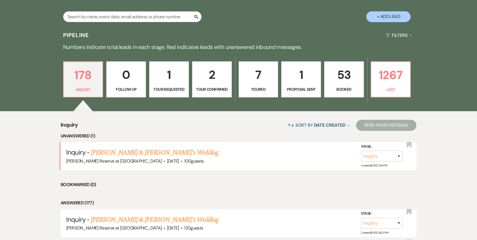
scroll to position [111, 0]
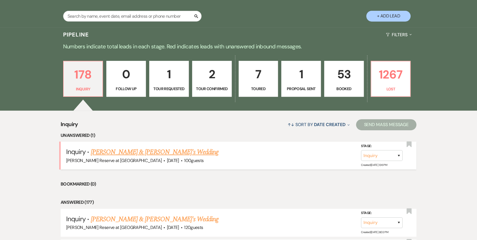
click at [131, 151] on link "[PERSON_NAME] & [PERSON_NAME]'s Wedding" at bounding box center [155, 152] width 128 height 10
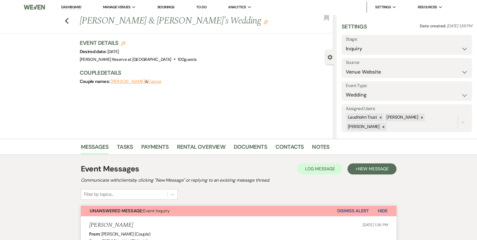
click at [71, 8] on link "Dashboard" at bounding box center [71, 7] width 20 height 5
